Goal: Information Seeking & Learning: Learn about a topic

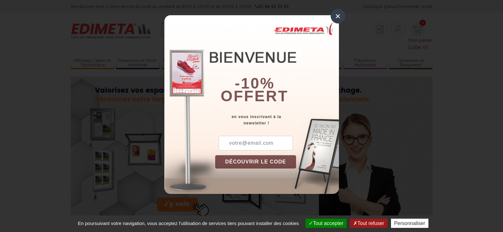
click at [339, 14] on div "×" at bounding box center [338, 16] width 15 height 15
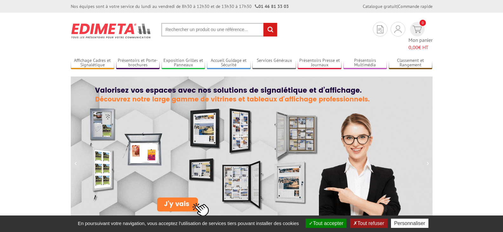
click at [210, 28] on input "text" at bounding box center [219, 30] width 116 height 14
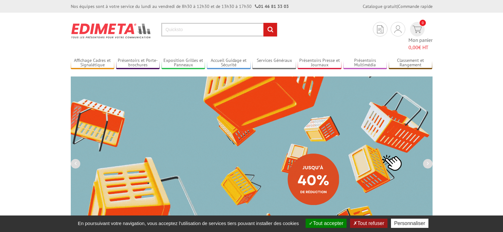
type input "Quicksto"
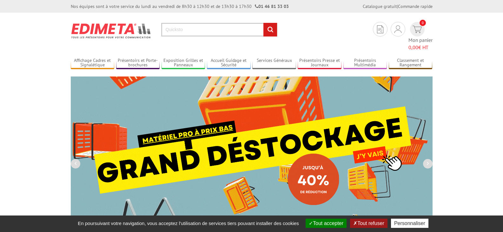
click at [264, 23] on input "rechercher" at bounding box center [271, 30] width 14 height 14
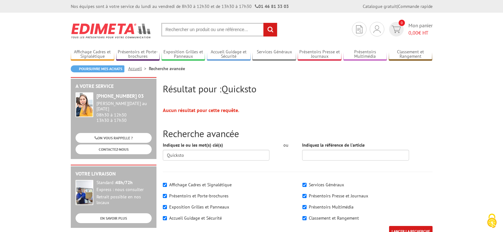
click at [200, 25] on input "text" at bounding box center [219, 30] width 116 height 14
click at [200, 28] on input "text" at bounding box center [219, 30] width 116 height 14
type input "porte etiquette"
click at [264, 23] on input "rechercher" at bounding box center [271, 30] width 14 height 14
click at [209, 28] on input "text" at bounding box center [219, 30] width 116 height 14
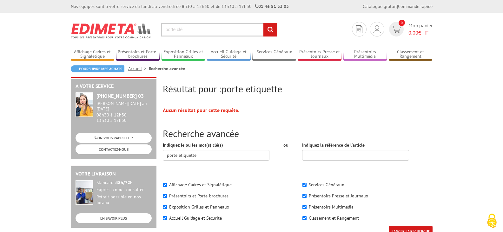
type input "porte clé"
click at [264, 23] on input "rechercher" at bounding box center [271, 30] width 14 height 14
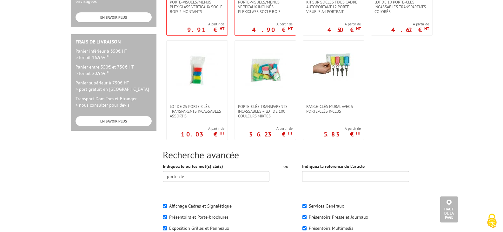
scroll to position [286, 0]
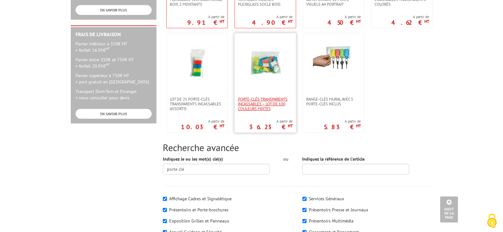
click at [273, 109] on span "Porte-clés transparents incassables – Lot de 100 couleurs mixtes" at bounding box center [265, 104] width 55 height 14
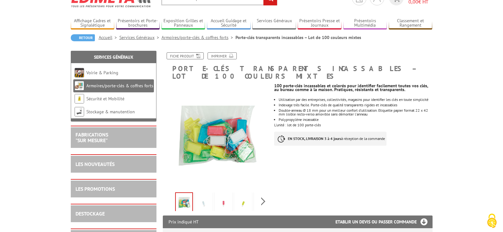
scroll to position [32, 0]
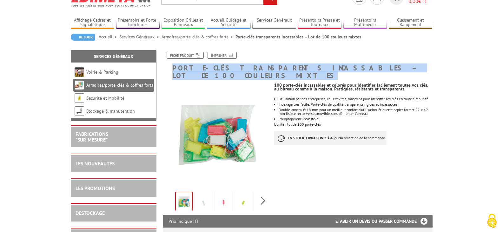
drag, startPoint x: 406, startPoint y: 67, endPoint x: 170, endPoint y: 65, distance: 236.0
click at [170, 65] on h1 "Porte-clés transparents incassables – Lot de 100 couleurs mixtes" at bounding box center [297, 66] width 279 height 28
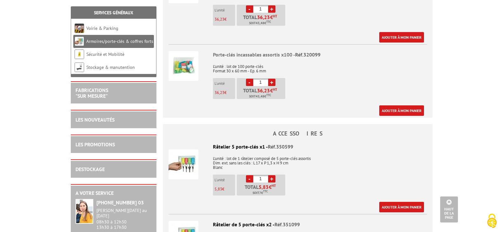
scroll to position [572, 0]
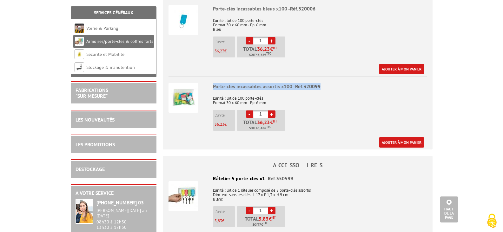
drag, startPoint x: 327, startPoint y: 79, endPoint x: 206, endPoint y: 76, distance: 121.1
click at [206, 76] on li "Porte-clés incassables assortis x100 - Réf.320099 L'unité : lot de 100 porte-cl…" at bounding box center [298, 112] width 259 height 72
copy li "Porte-clés incassables assortis x100 - Réf.320099"
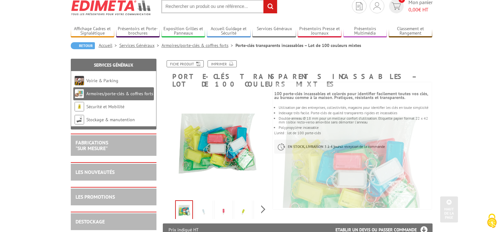
scroll to position [0, 0]
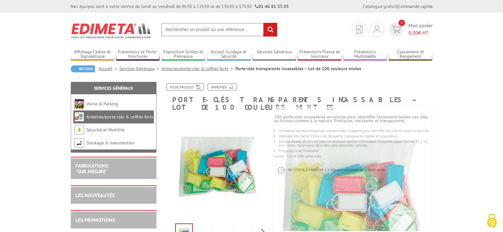
click at [194, 28] on input "text" at bounding box center [219, 30] width 116 height 14
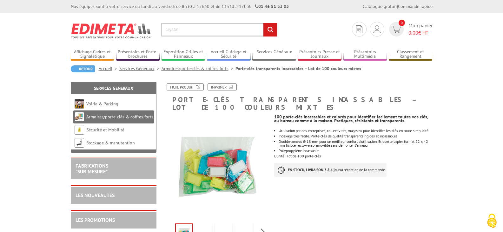
type input "crystal"
click at [264, 23] on input "rechercher" at bounding box center [271, 30] width 14 height 14
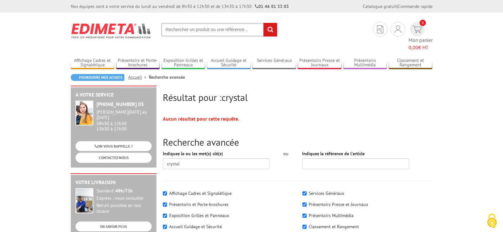
click at [200, 32] on input "text" at bounding box center [219, 30] width 116 height 14
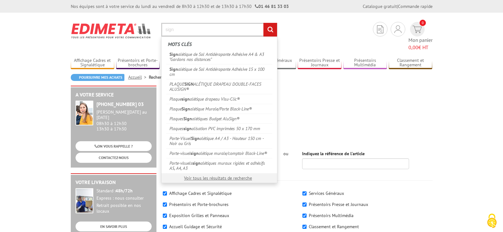
type input "sign"
click at [264, 23] on input "rechercher" at bounding box center [271, 30] width 14 height 14
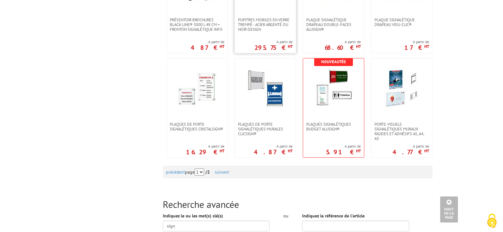
scroll to position [603, 0]
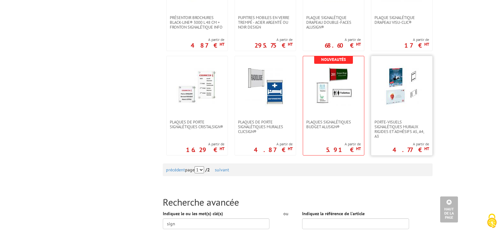
click at [397, 96] on img at bounding box center [401, 86] width 41 height 41
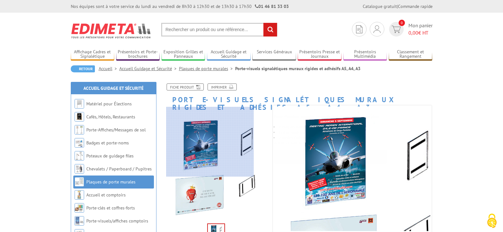
click at [210, 142] on div at bounding box center [210, 142] width 88 height 70
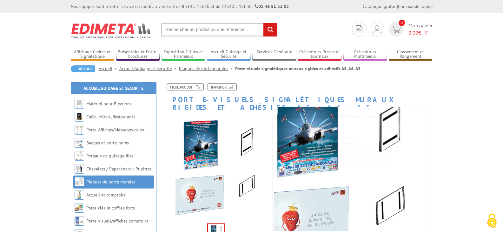
click at [106, 182] on link "Plaques de porte murales" at bounding box center [110, 182] width 49 height 6
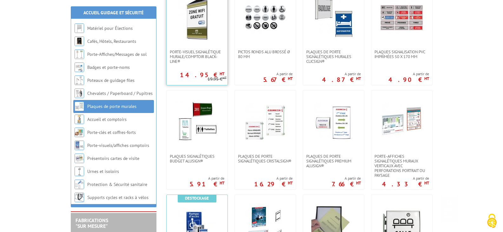
scroll to position [159, 0]
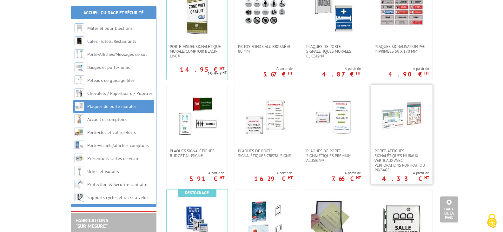
click at [397, 121] on img at bounding box center [402, 117] width 44 height 44
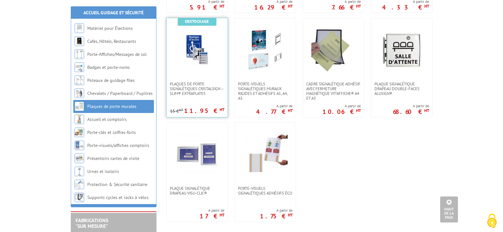
scroll to position [349, 0]
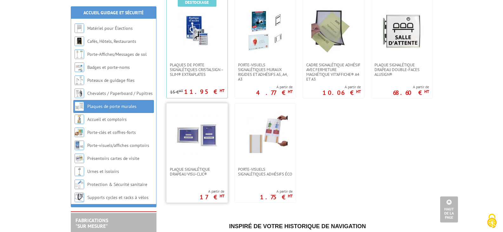
click at [204, 146] on img at bounding box center [197, 135] width 44 height 44
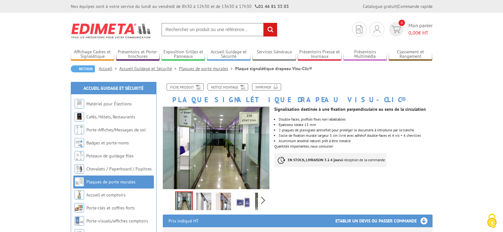
click at [205, 204] on img at bounding box center [203, 203] width 15 height 20
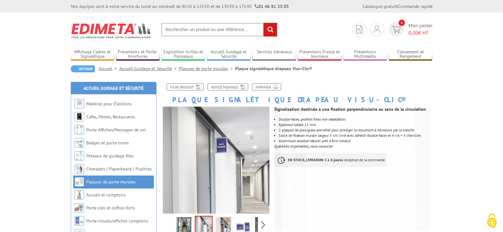
click at [225, 223] on img at bounding box center [223, 227] width 15 height 20
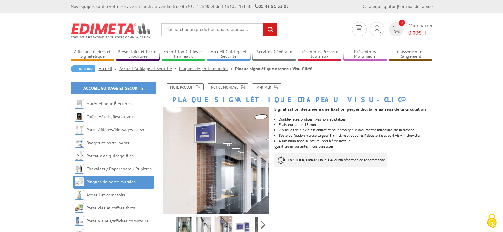
click at [239, 222] on img at bounding box center [243, 227] width 15 height 20
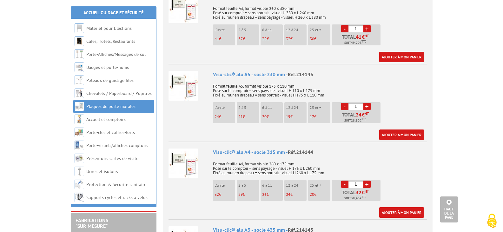
scroll to position [445, 0]
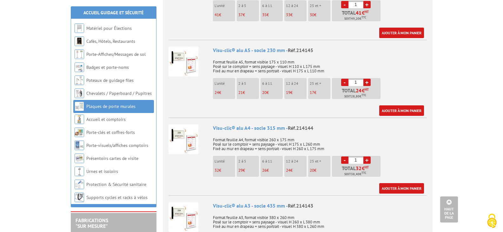
click at [118, 107] on link "Plaques de porte murales" at bounding box center [110, 107] width 49 height 6
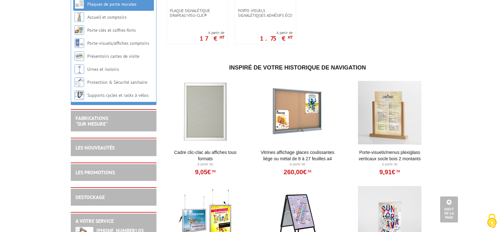
scroll to position [540, 0]
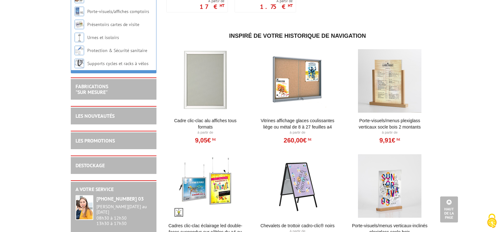
click at [199, 87] on div at bounding box center [205, 81] width 78 height 64
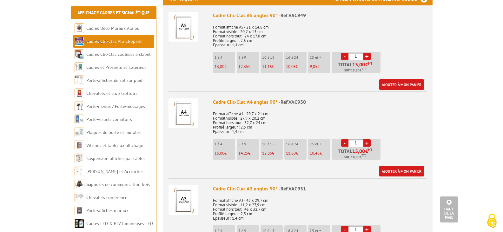
scroll to position [254, 0]
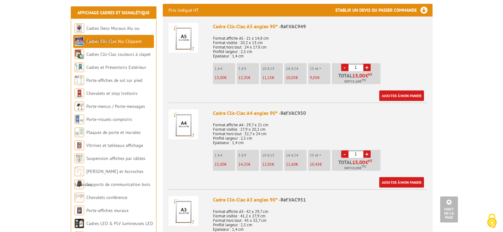
click at [272, 71] on li "10 à 15 11,15 €" at bounding box center [272, 73] width 22 height 21
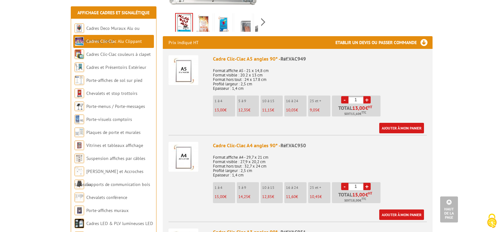
scroll to position [191, 0]
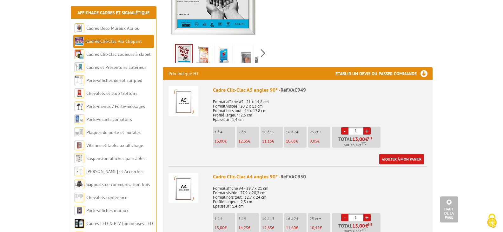
click at [275, 139] on li "10 à 15 11,15 €" at bounding box center [272, 137] width 22 height 21
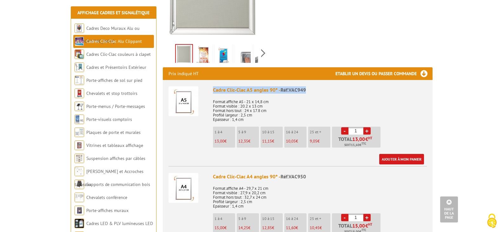
drag, startPoint x: 310, startPoint y: 89, endPoint x: 209, endPoint y: 85, distance: 101.4
click at [209, 85] on li "Cadre Clic-Clac A5 angles 90° - Réf.VAC949 Format affiche A5 - 21 x 14,8 cm For…" at bounding box center [298, 122] width 259 height 84
copy div "Cadre Clic-Clac A5 angles 90° - Réf.VAC949"
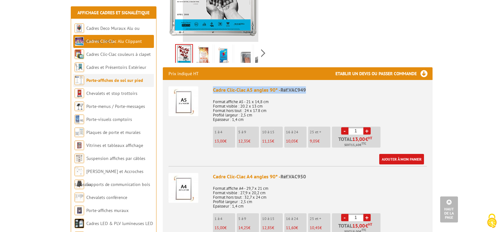
click at [105, 82] on link "Porte-affiches de sol sur pied" at bounding box center [114, 80] width 57 height 6
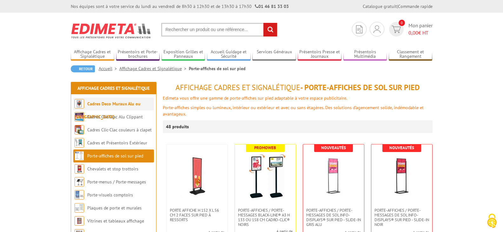
click at [113, 107] on li "Cadres Deco Muraux Alu ou [GEOGRAPHIC_DATA]" at bounding box center [113, 104] width 81 height 13
click at [109, 105] on link "Cadres Deco Muraux Alu ou [GEOGRAPHIC_DATA]" at bounding box center [108, 110] width 66 height 19
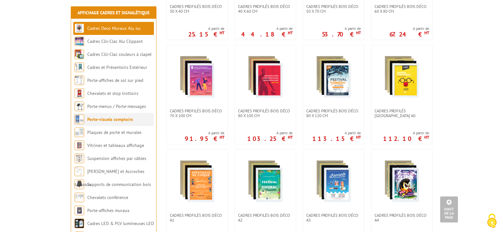
scroll to position [222, 0]
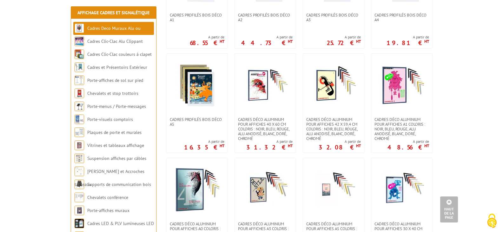
click at [48, 162] on body "Nos équipes sont à votre service du lundi au vendredi de 8h30 à 12h30 et de 13h…" at bounding box center [251, 230] width 503 height 1287
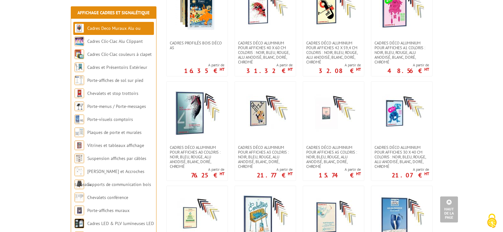
scroll to position [508, 0]
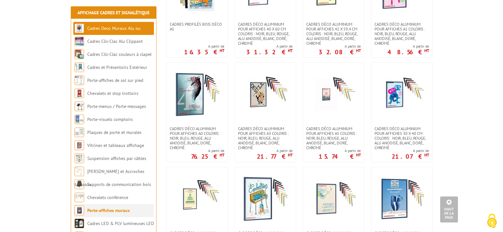
click at [115, 212] on link "Porte-affiches muraux" at bounding box center [108, 211] width 43 height 6
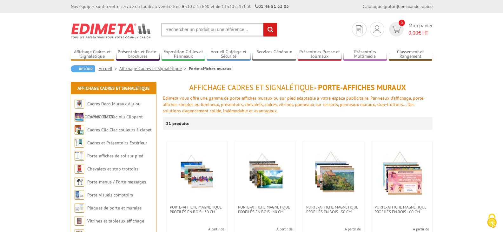
click at [186, 32] on input "text" at bounding box center [219, 30] width 116 height 14
type input "crystalsign"
click at [264, 23] on input "rechercher" at bounding box center [271, 30] width 14 height 14
